Goal: Transaction & Acquisition: Purchase product/service

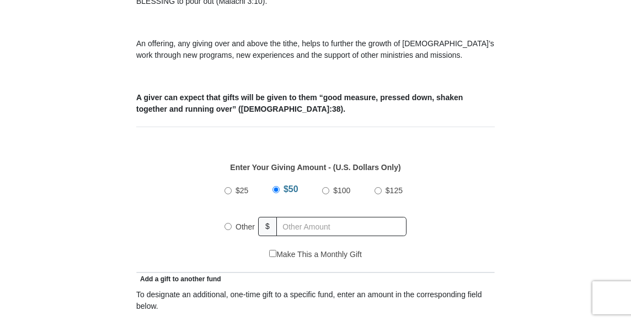
scroll to position [368, 0]
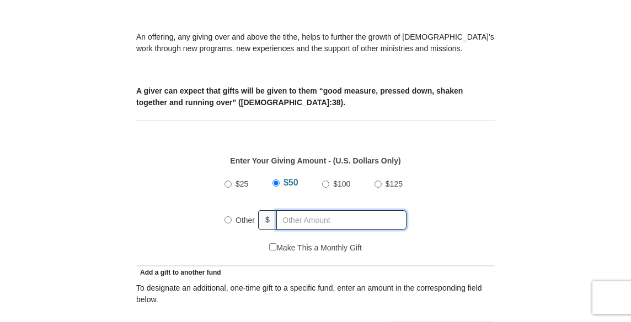
radio input "true"
click at [303, 224] on input "text" at bounding box center [343, 220] width 126 height 19
type input "20"
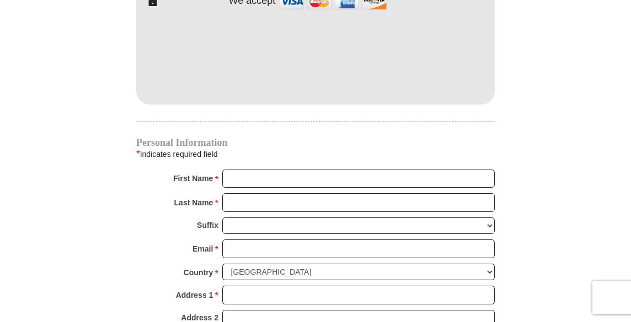
scroll to position [968, 0]
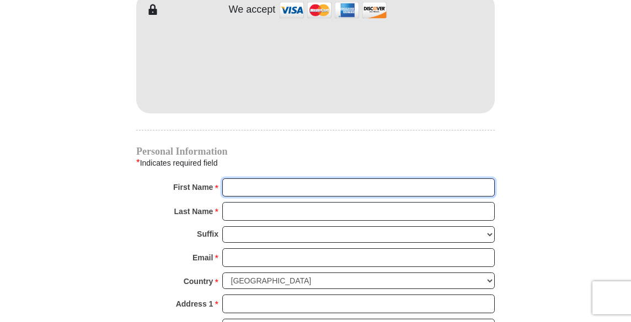
type input "Olatorera"
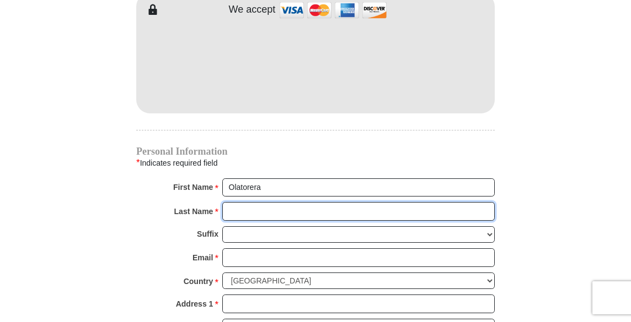
type input "[PERSON_NAME]"
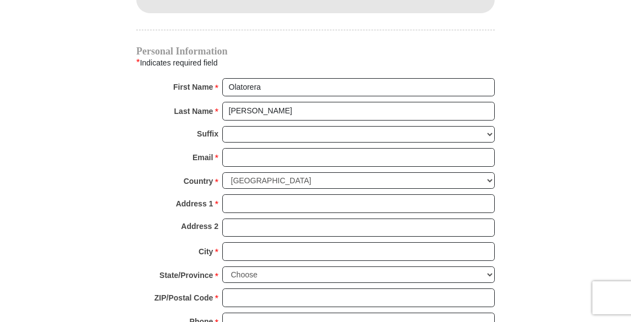
scroll to position [1076, 0]
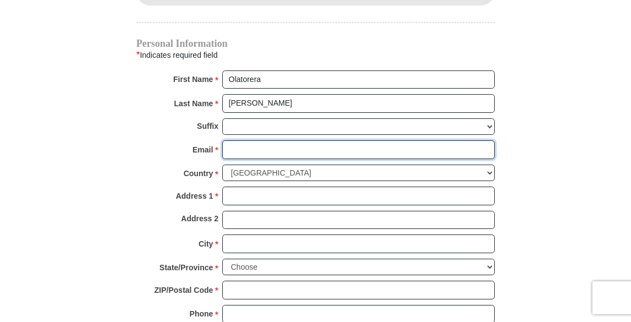
click at [294, 144] on input "Email *" at bounding box center [358, 150] width 272 height 19
type input "[EMAIL_ADDRESS][DOMAIN_NAME]"
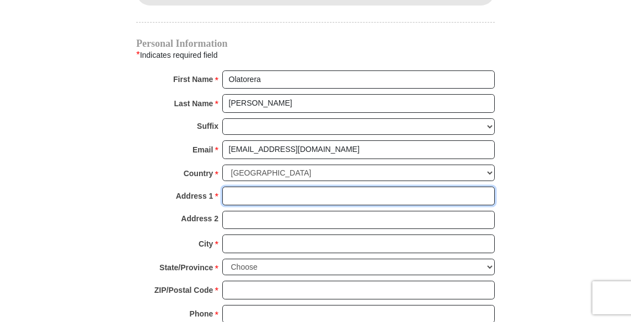
type input "[STREET_ADDRESS][PERSON_NAME]"
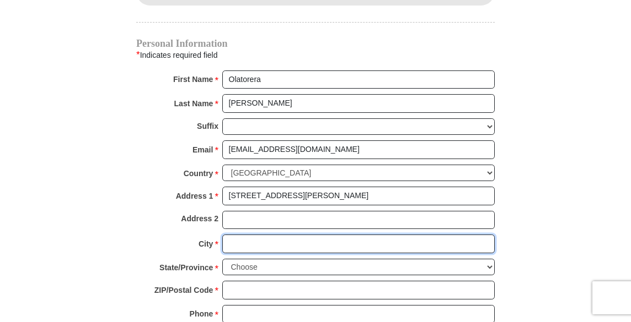
type input "[GEOGRAPHIC_DATA]"
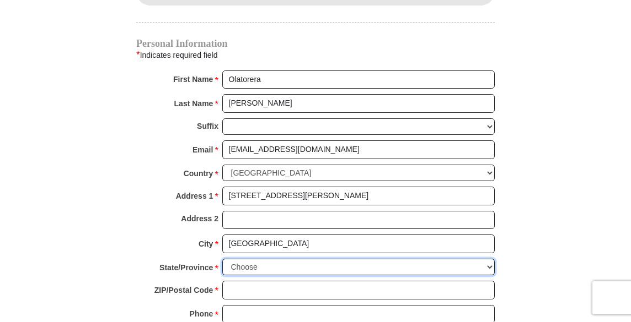
select select "[GEOGRAPHIC_DATA]"
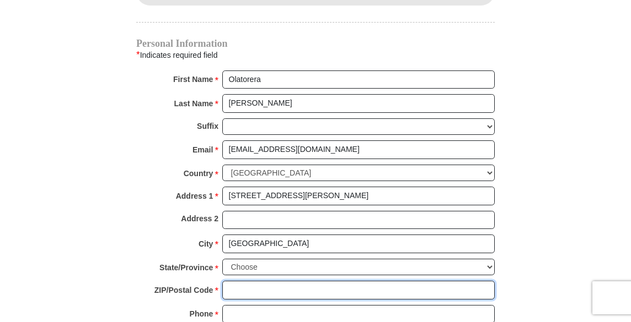
type input "76002"
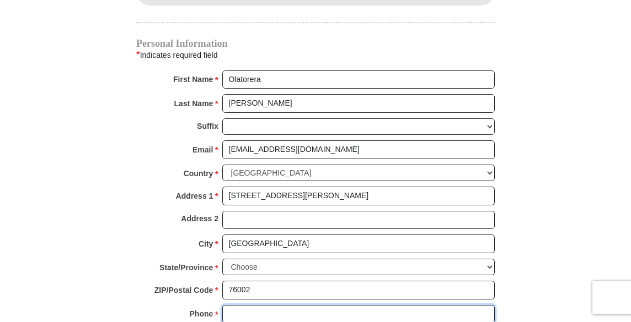
type input "6823470736"
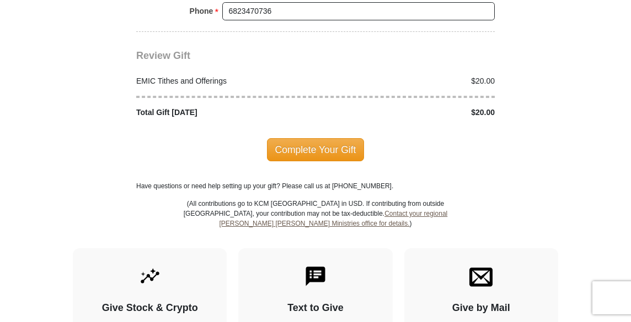
scroll to position [1379, 0]
click at [336, 149] on span "Complete Your Gift" at bounding box center [316, 149] width 98 height 23
